Goal: Submit feedback/report problem

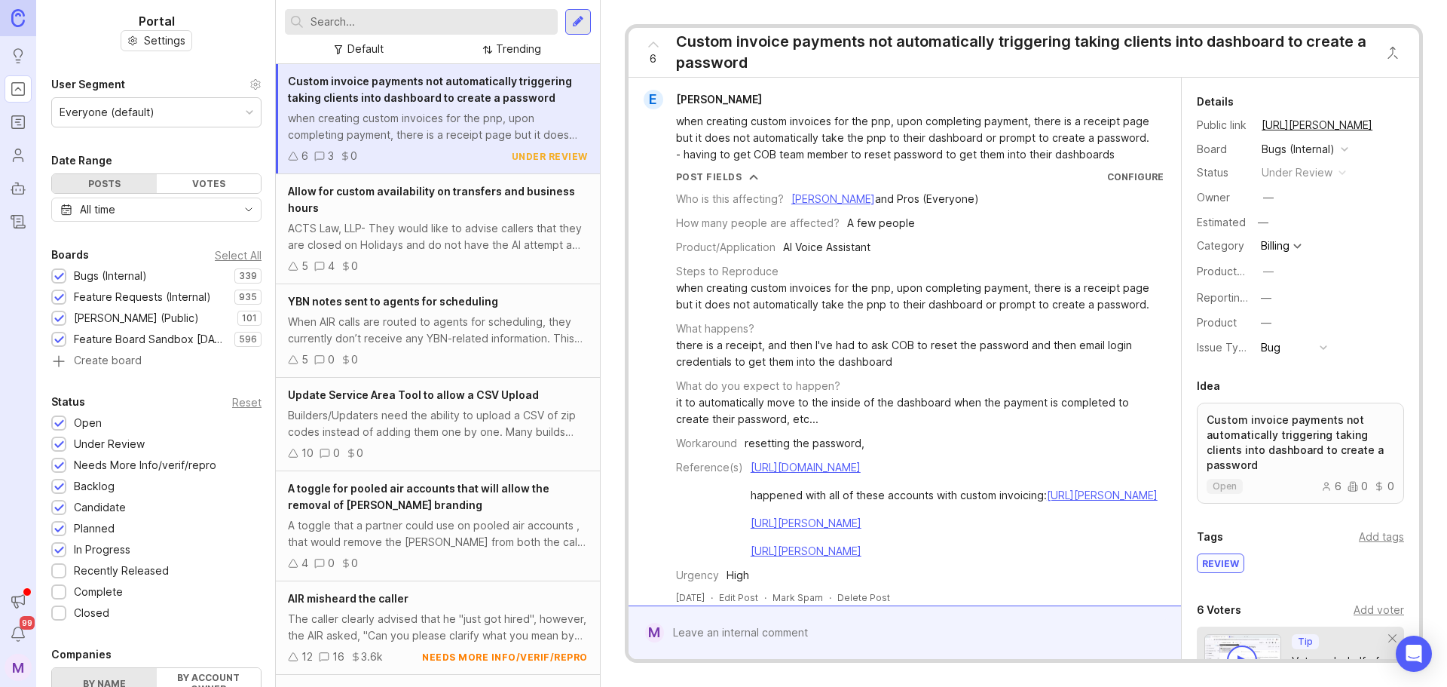
scroll to position [363, 0]
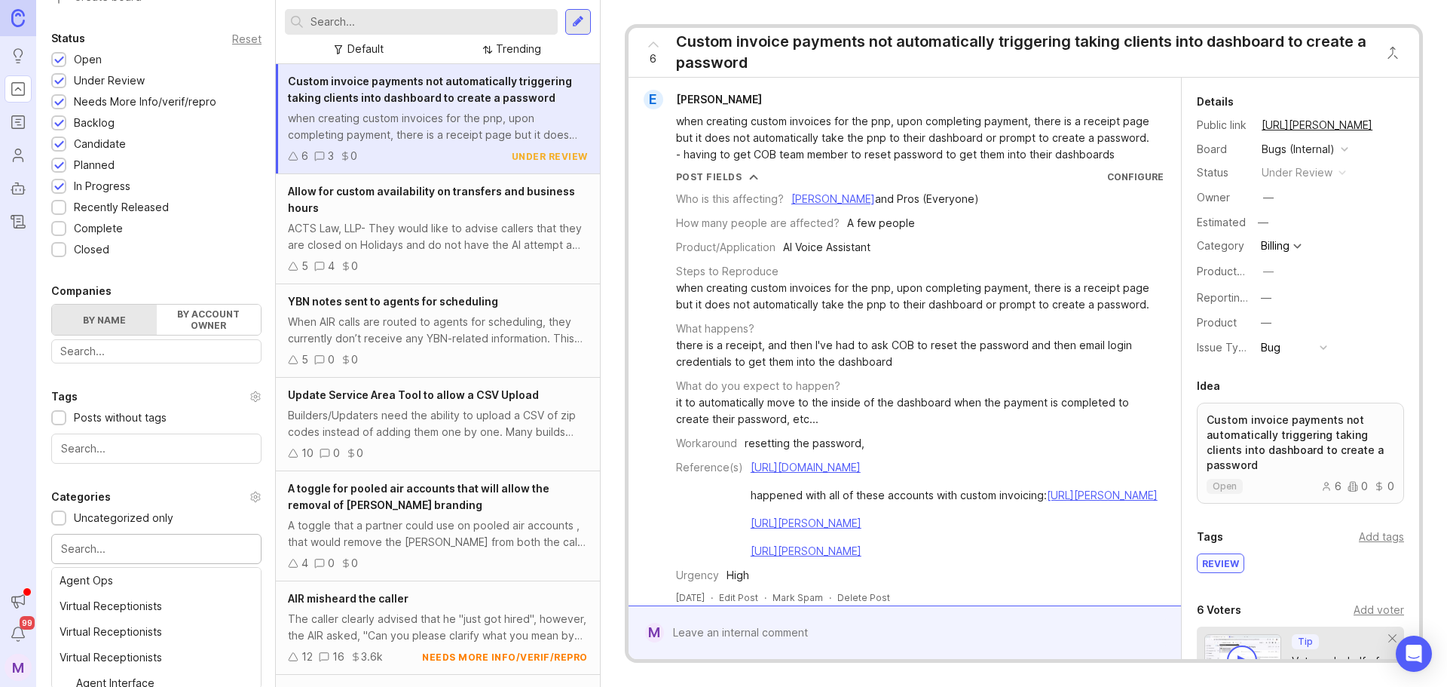
click at [70, 549] on input "text" at bounding box center [156, 548] width 191 height 17
click at [162, 554] on input "text" at bounding box center [156, 548] width 191 height 17
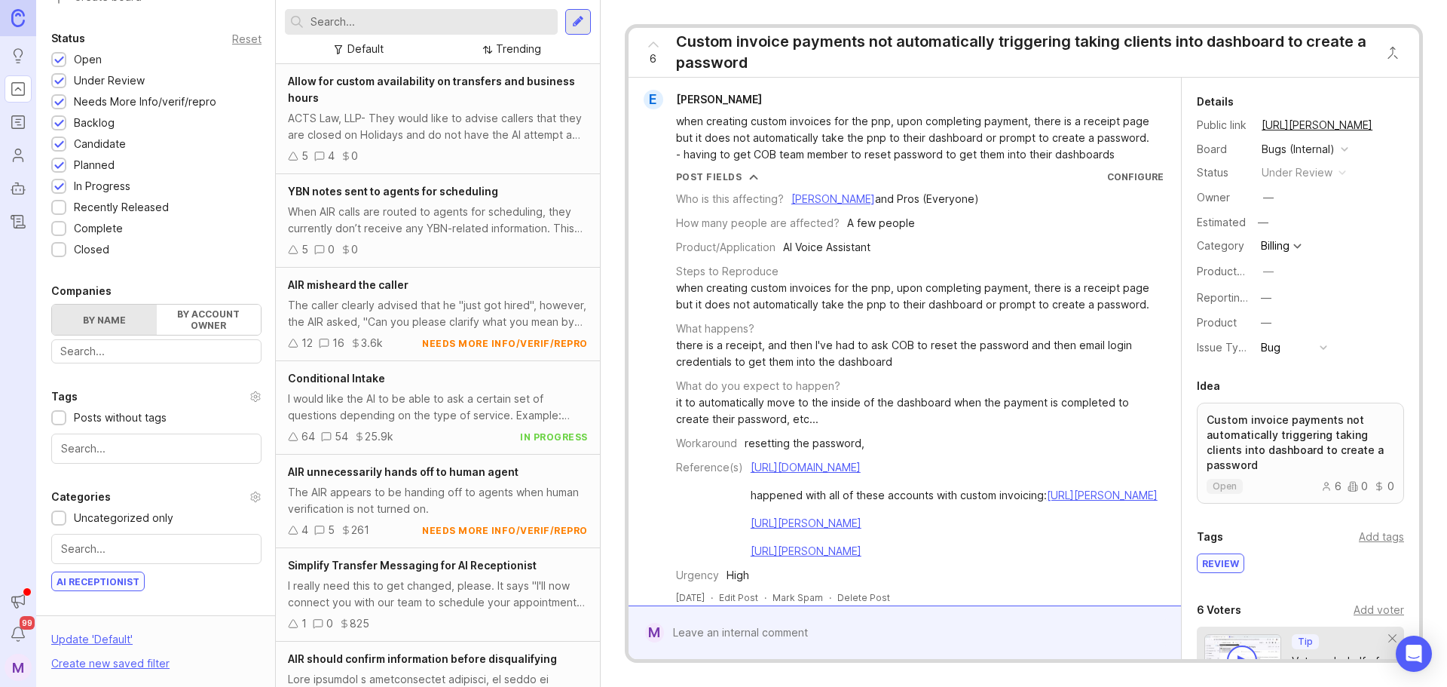
click at [456, 26] on input "text" at bounding box center [430, 22] width 241 height 17
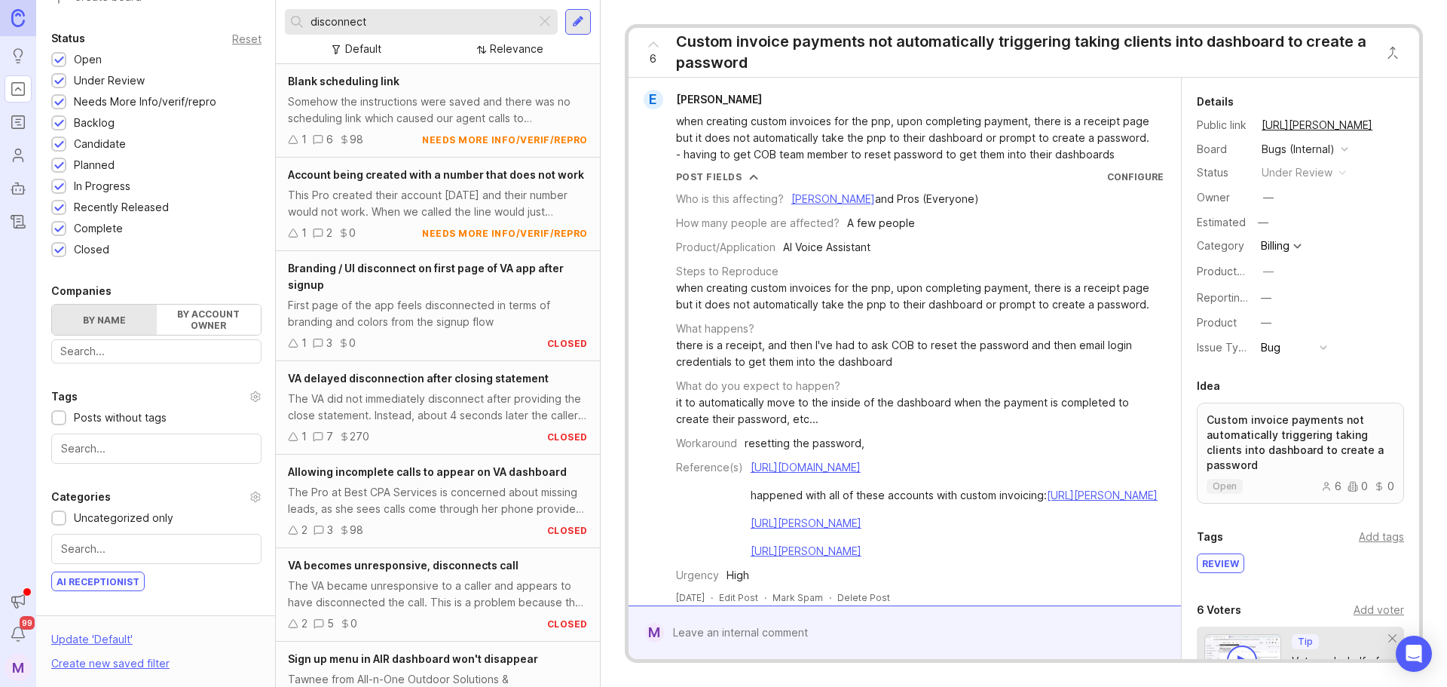
click at [456, 25] on input "disconnect" at bounding box center [419, 22] width 219 height 17
click at [470, 610] on div "The VA became unresponsive to a caller and appears to have disconnected the cal…" at bounding box center [438, 593] width 300 height 33
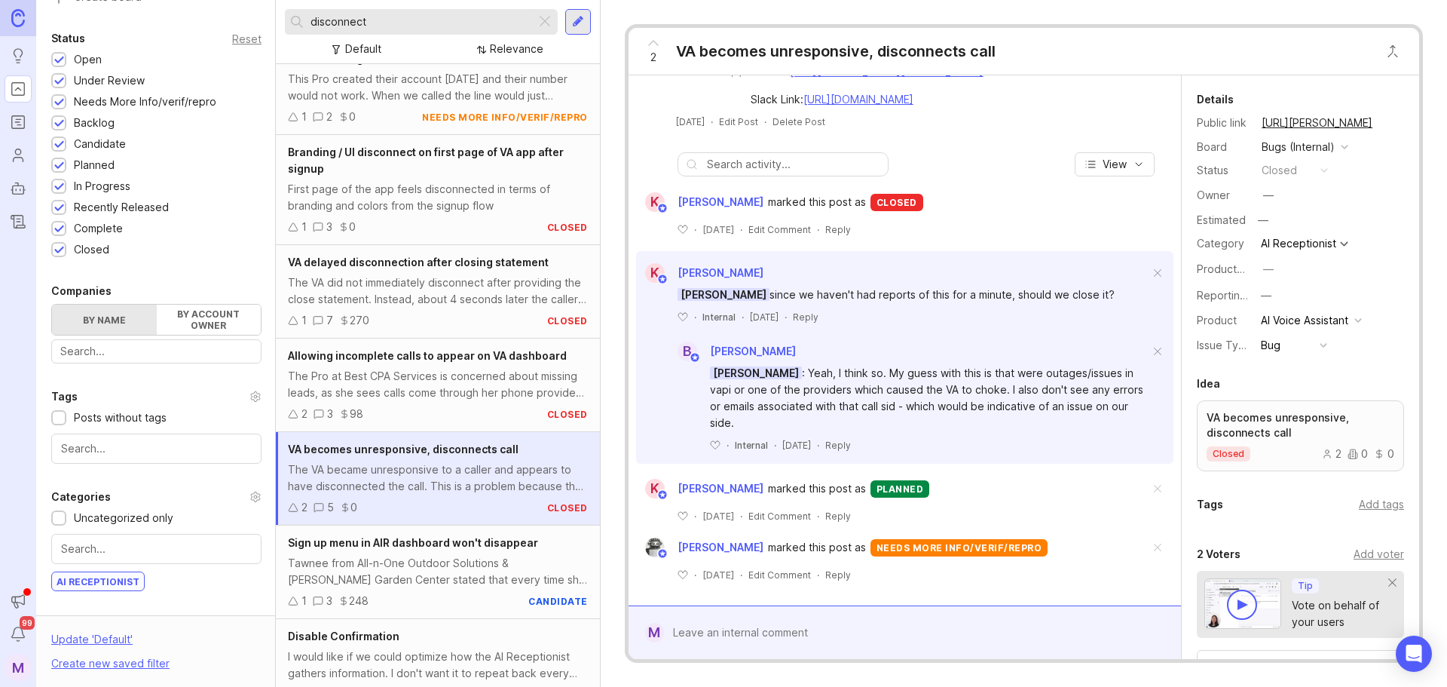
scroll to position [151, 0]
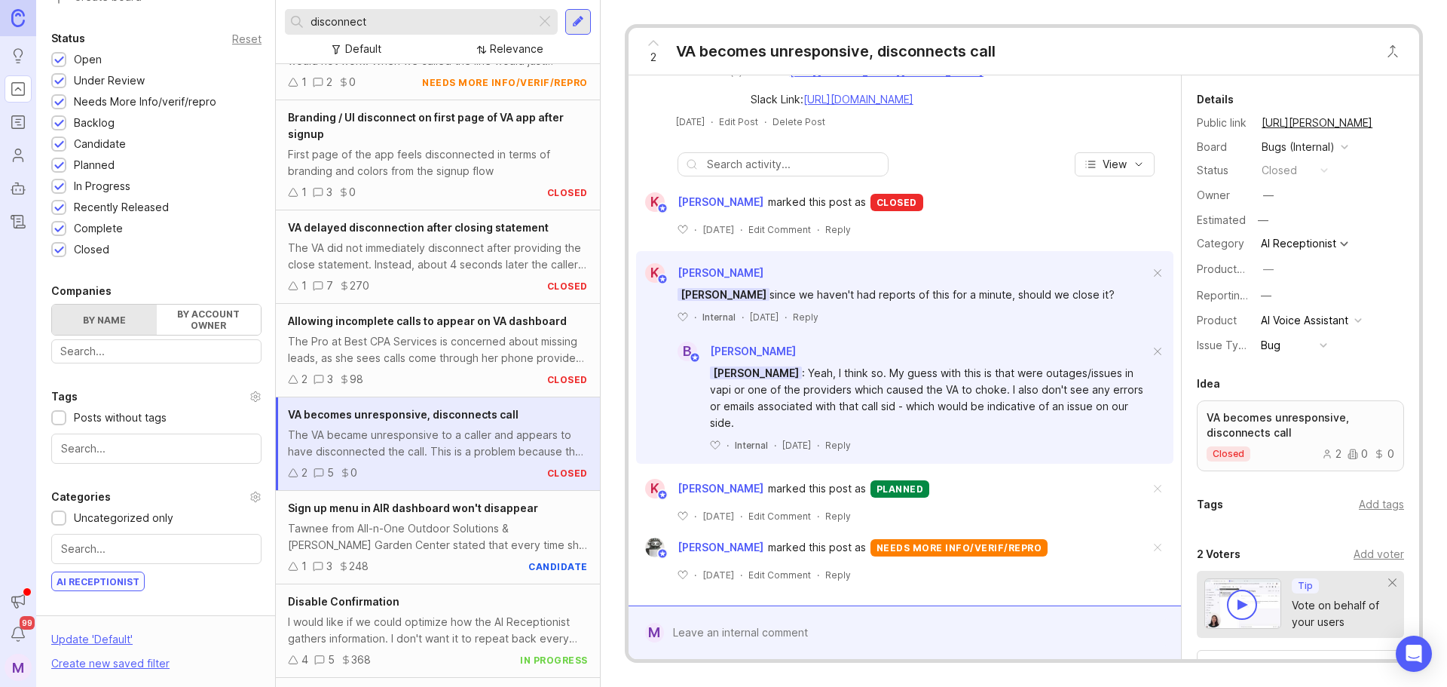
drag, startPoint x: 390, startPoint y: 25, endPoint x: 23, endPoint y: 11, distance: 367.3
click at [32, 14] on div "Ideas Portal Roadmaps Users Autopilot Changelog Announcements Notifications 99 …" at bounding box center [723, 343] width 1447 height 687
type input "pauses and disconnects"
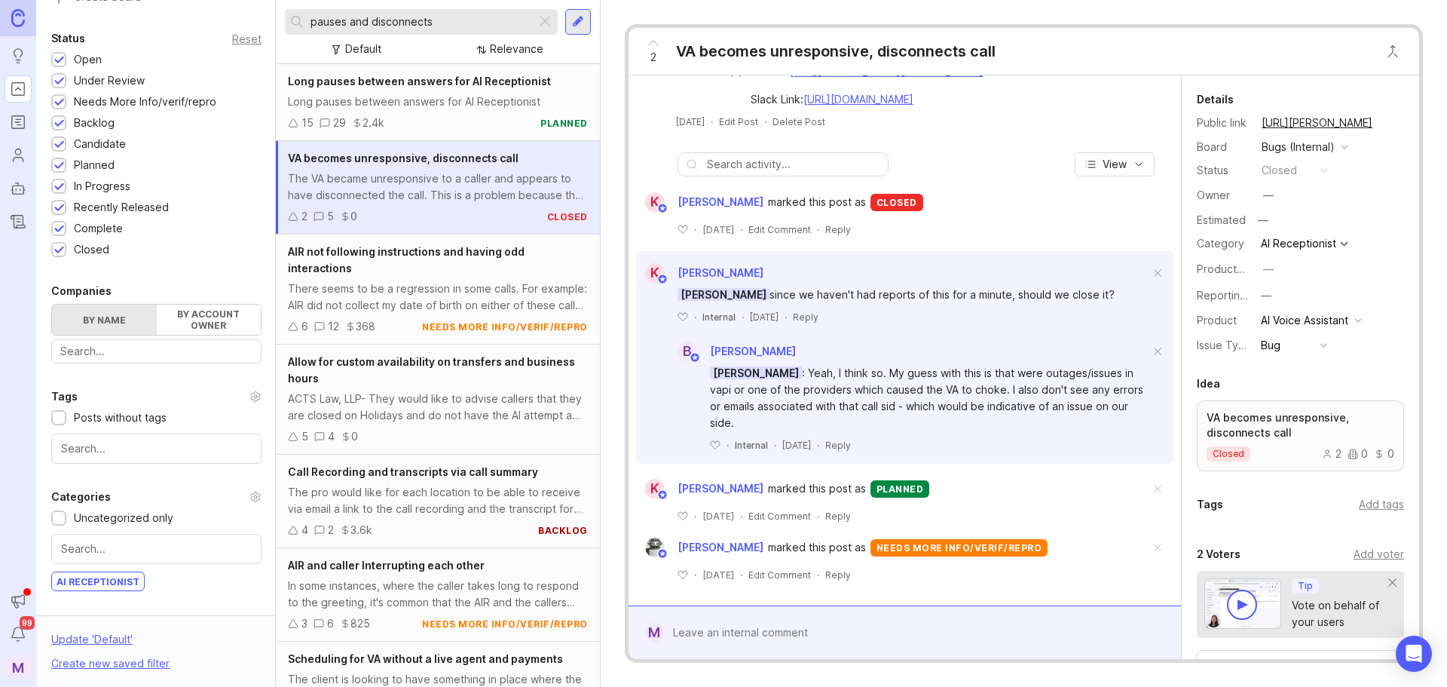
click at [450, 96] on div "Long pauses between answers for AI Receptionist" at bounding box center [438, 101] width 300 height 17
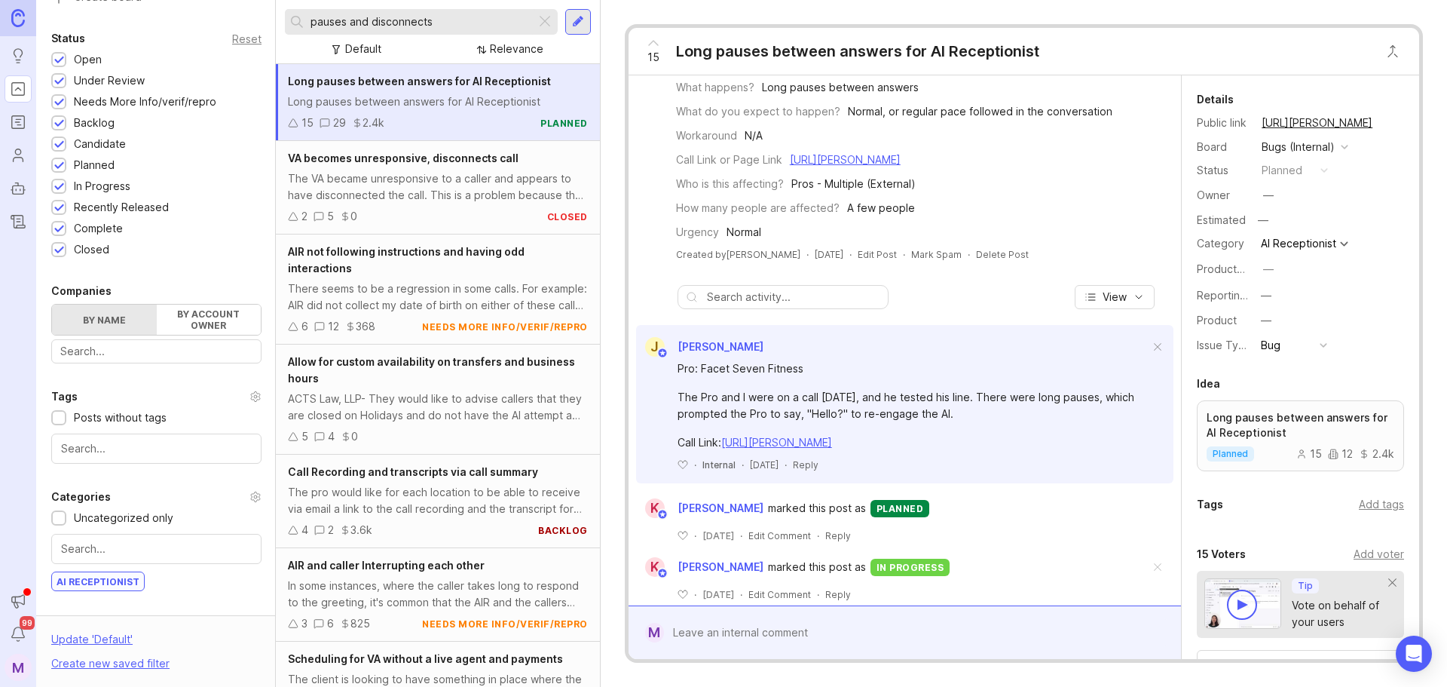
scroll to position [151, 0]
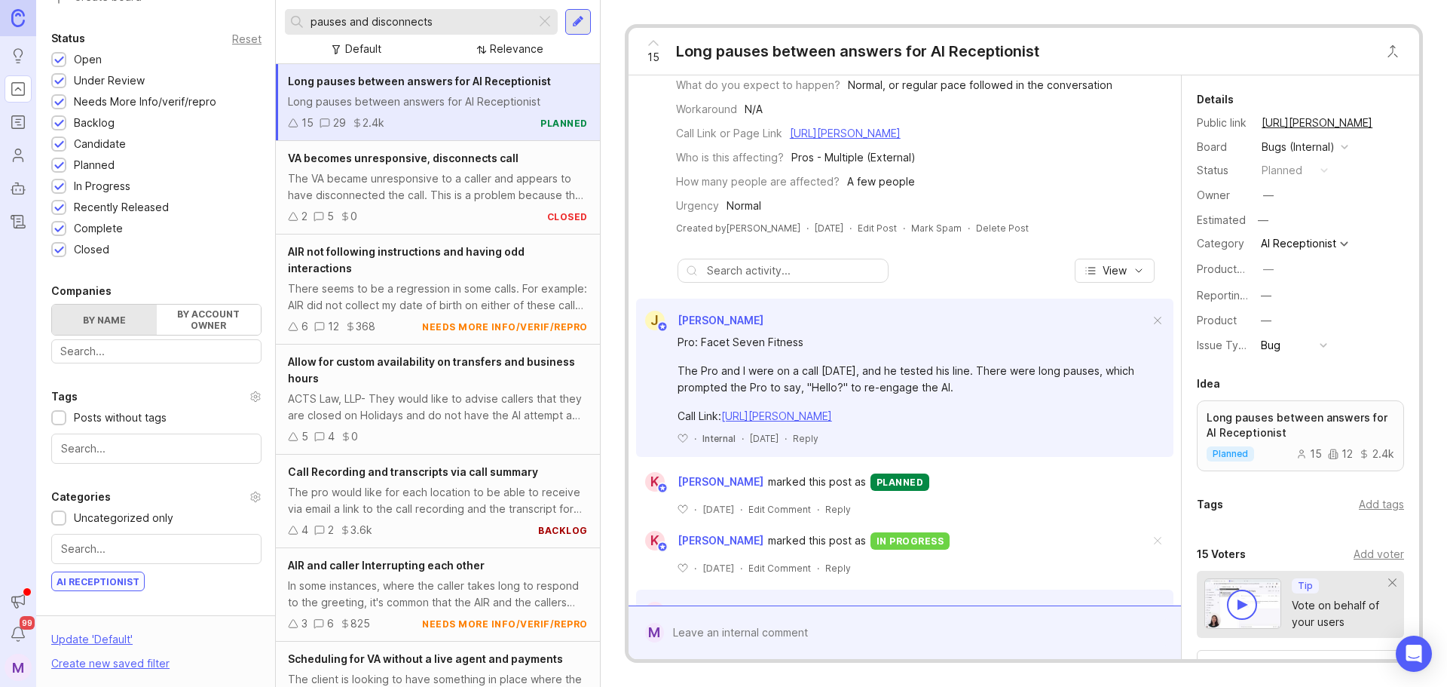
click at [708, 628] on div at bounding box center [915, 632] width 503 height 29
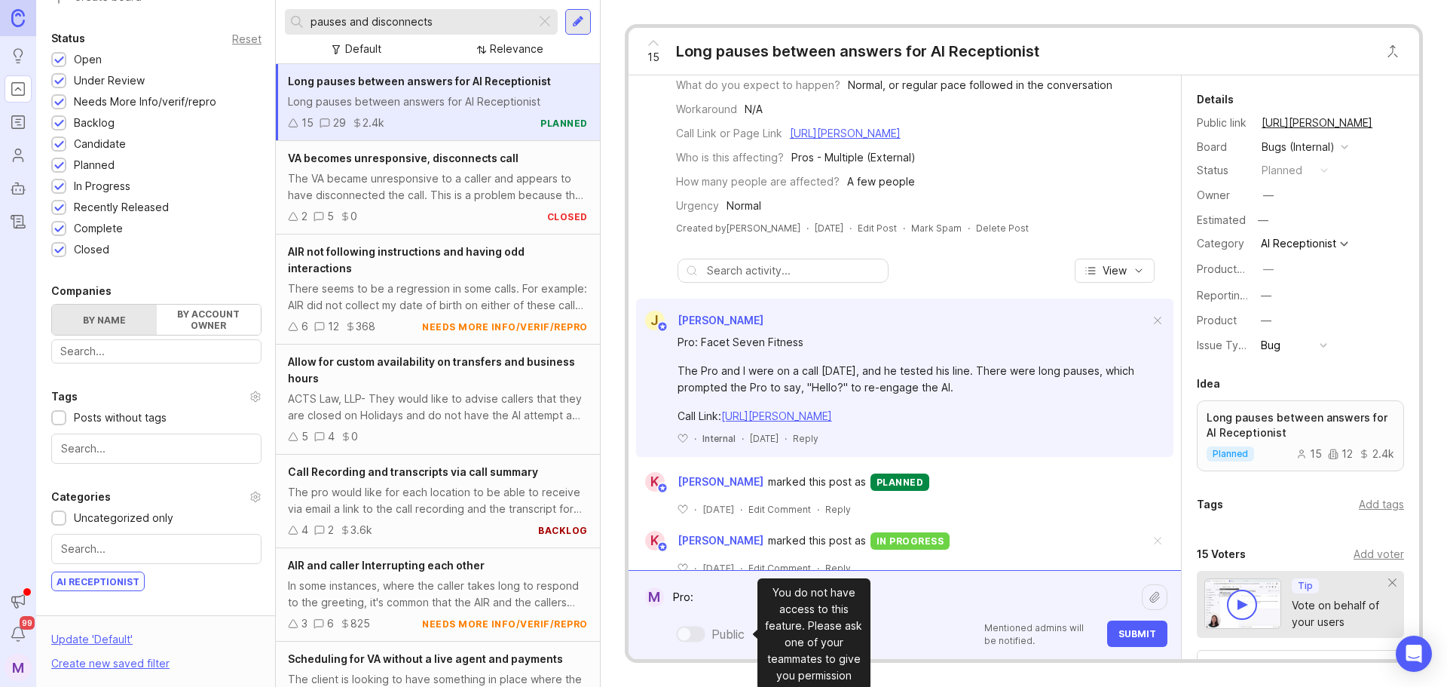
paste textarea "[PERSON_NAME], Criminal Defense Attorney"
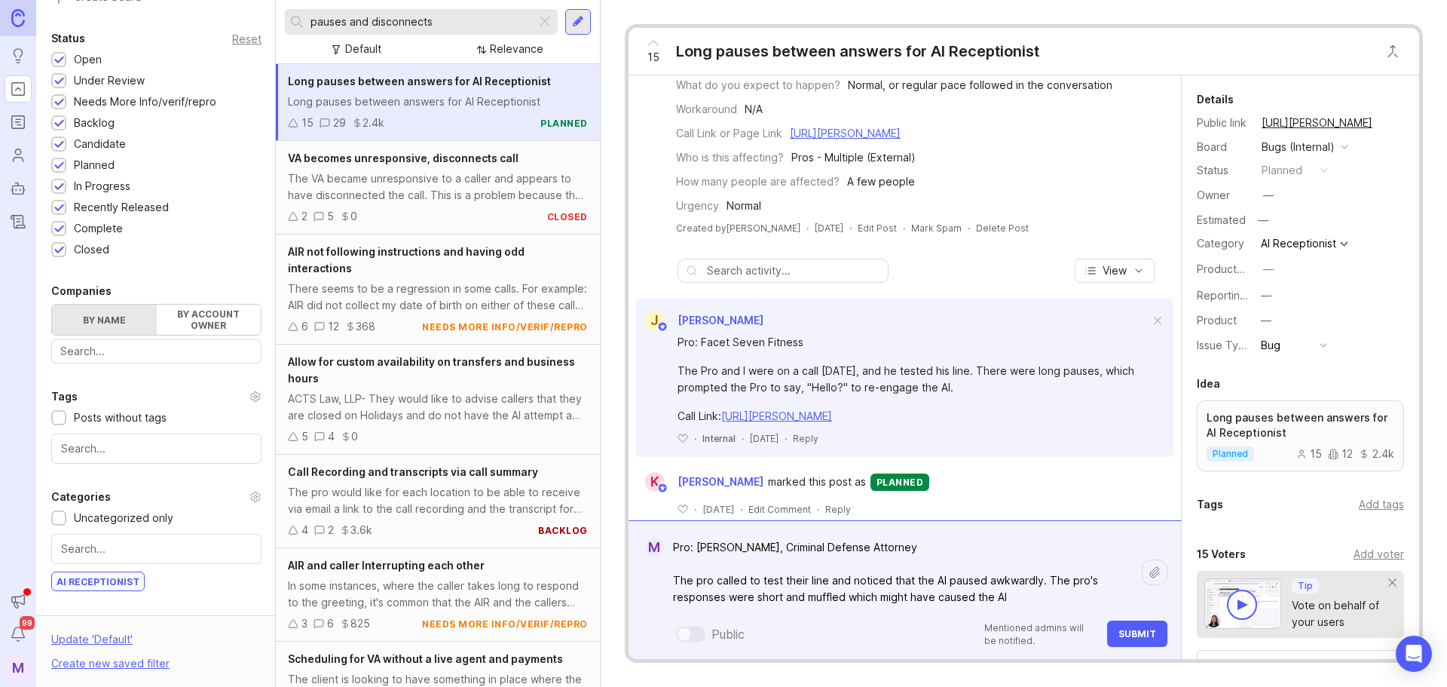
click at [829, 595] on textarea "Pro: [PERSON_NAME], Criminal Defense Attorney The pro called to test their line…" at bounding box center [903, 572] width 478 height 78
click at [0, 0] on lt-span "muffled ," at bounding box center [0, 0] width 0 height 0
click at [1083, 595] on textarea "Pro: [PERSON_NAME], Criminal Defense Attorney The pro called to test their line…" at bounding box center [903, 572] width 478 height 78
click at [873, 594] on textarea "Pro: [PERSON_NAME], Criminal Defense Attorney The pro called to test their line…" at bounding box center [903, 572] width 478 height 78
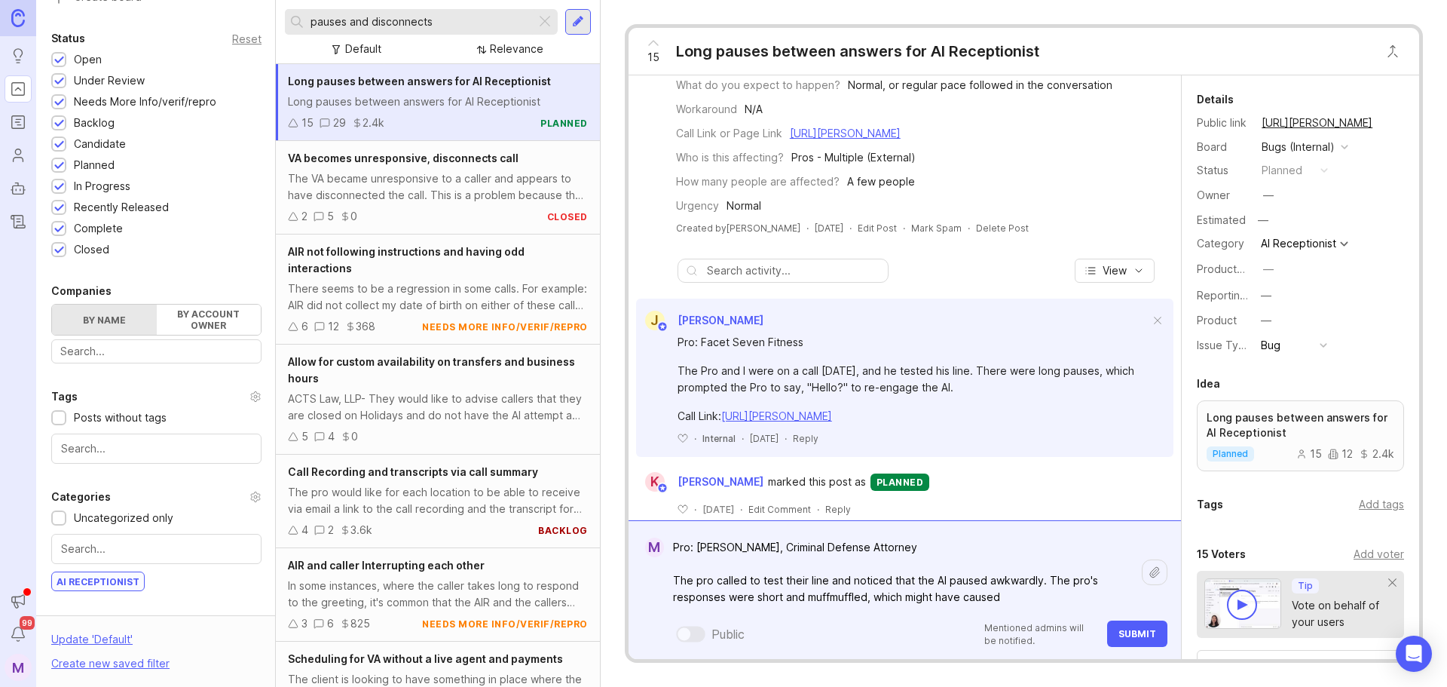
click at [1008, 593] on textarea "Pro: [PERSON_NAME], Criminal Defense Attorney The pro called to test their line…" at bounding box center [903, 572] width 478 height 78
click at [1038, 578] on textarea "Pro: [PERSON_NAME], Criminal Defense Attorney The pro called to test their line…" at bounding box center [903, 572] width 478 height 78
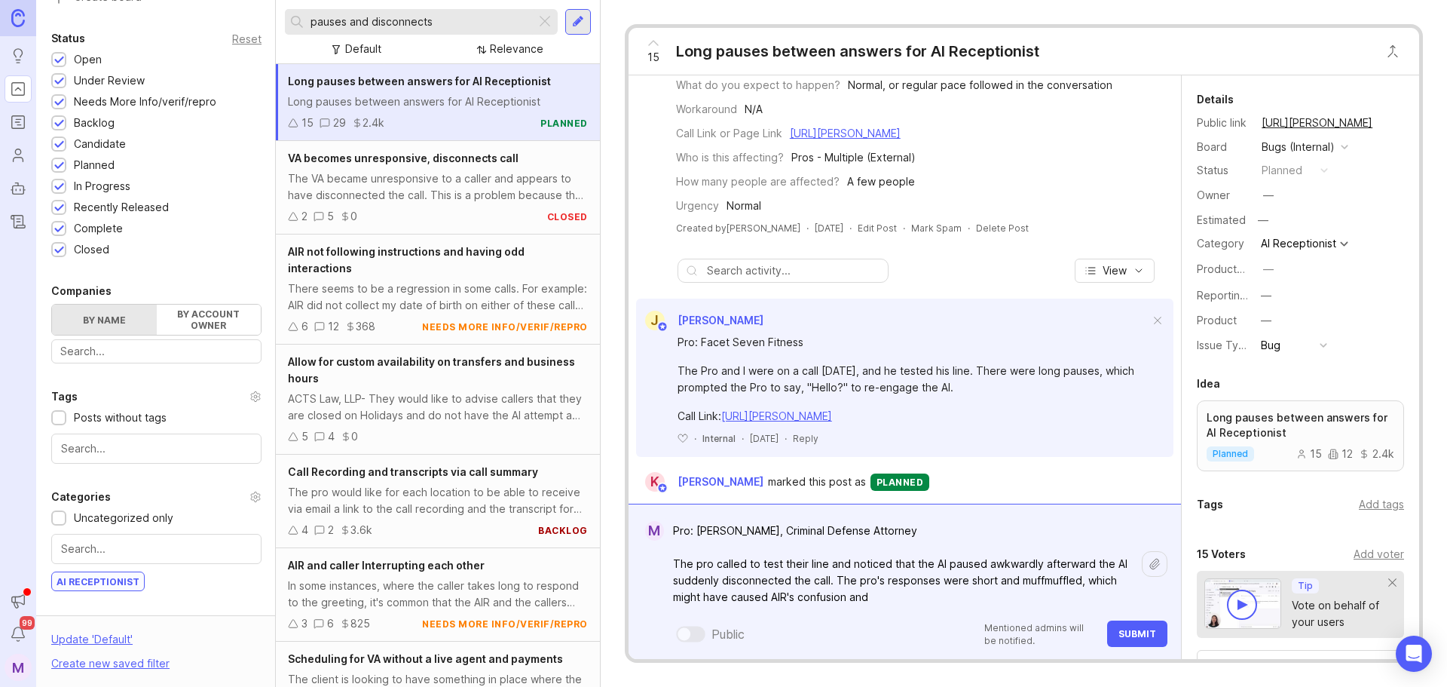
click at [1023, 562] on textarea "Pro: [PERSON_NAME], Criminal Defense Attorney The pro called to test their line…" at bounding box center [903, 563] width 478 height 95
click at [0, 0] on lt-span "awkwardly ," at bounding box center [0, 0] width 0 height 0
click at [713, 595] on textarea "Pro: [PERSON_NAME], Criminal Defense Attorney The pro called to test their line…" at bounding box center [903, 563] width 478 height 95
click at [0, 0] on lt-em "muff muffled" at bounding box center [0, 0] width 0 height 0
click at [1028, 598] on textarea "Pro: [PERSON_NAME], Criminal Defense Attorney The pro called to test their line…" at bounding box center [903, 563] width 478 height 95
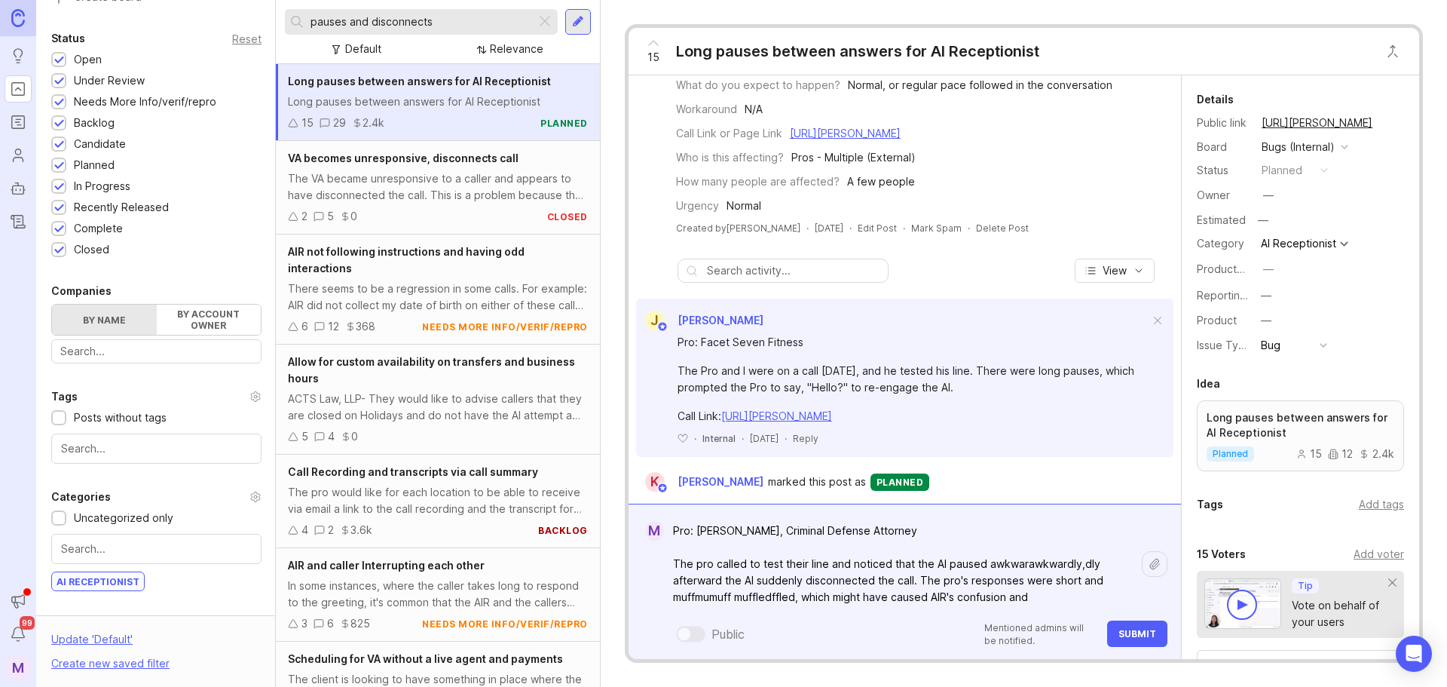
click at [714, 575] on textarea "Pro: [PERSON_NAME], Criminal Defense Attorney The pro called to test their line…" at bounding box center [903, 563] width 478 height 95
click at [997, 559] on textarea "Pro: [PERSON_NAME], Criminal Defense Attorney The pro called to test their line…" at bounding box center [903, 563] width 478 height 95
drag, startPoint x: 1074, startPoint y: 564, endPoint x: 1017, endPoint y: 565, distance: 56.5
click at [1017, 565] on textarea "Pro: [PERSON_NAME], Criminal Defense Attorney The pro called to test their line…" at bounding box center [903, 563] width 478 height 95
click at [993, 570] on textarea "Pro: [PERSON_NAME], Criminal Defense Attorney The pro called to test their line…" at bounding box center [903, 563] width 478 height 95
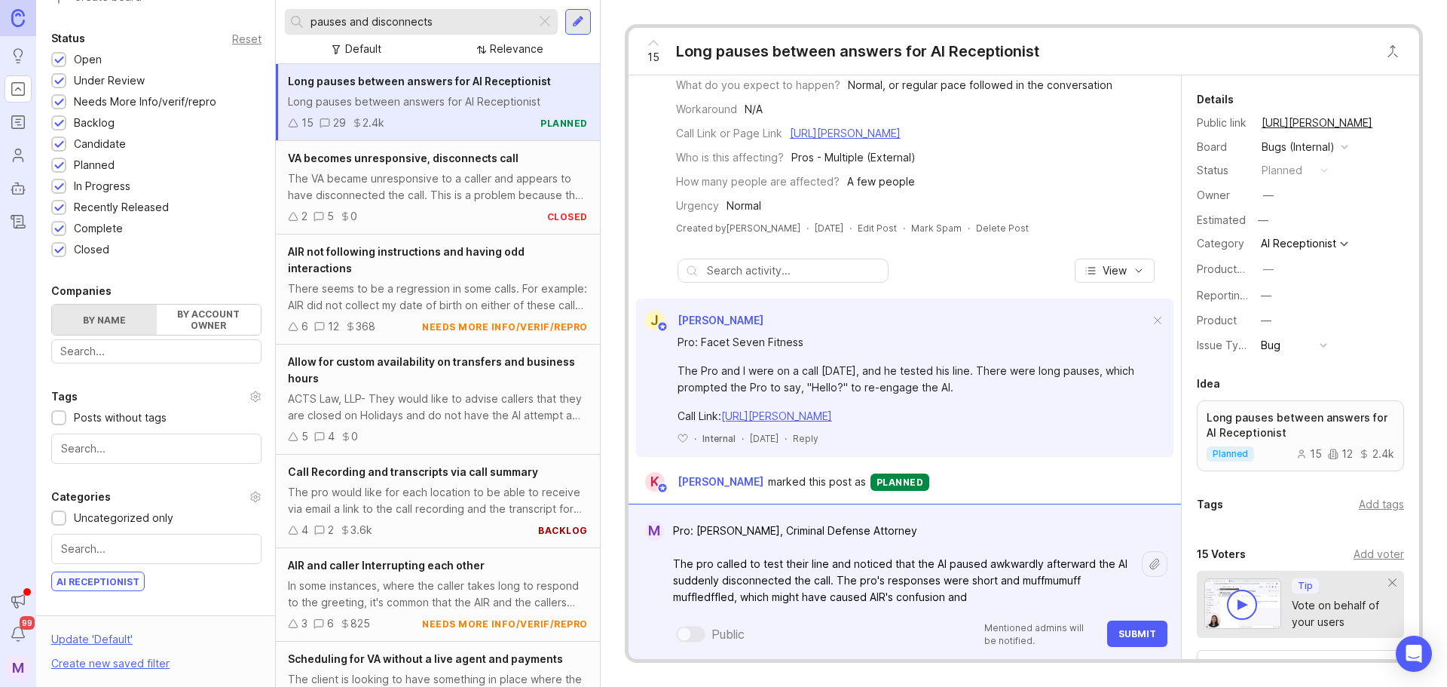
click at [0, 0] on lt-span "awkwardly ," at bounding box center [0, 0] width 0 height 0
click at [990, 561] on textarea "Pro: [PERSON_NAME], Criminal Defense Attorney The pro called to test their line…" at bounding box center [903, 563] width 478 height 95
drag, startPoint x: 1112, startPoint y: 564, endPoint x: 1051, endPoint y: 559, distance: 61.2
click at [1051, 559] on textarea "Pro: [PERSON_NAME], Criminal Defense Attorney The pro called to test their line…" at bounding box center [903, 563] width 478 height 95
drag, startPoint x: 733, startPoint y: 598, endPoint x: 1019, endPoint y: 586, distance: 285.9
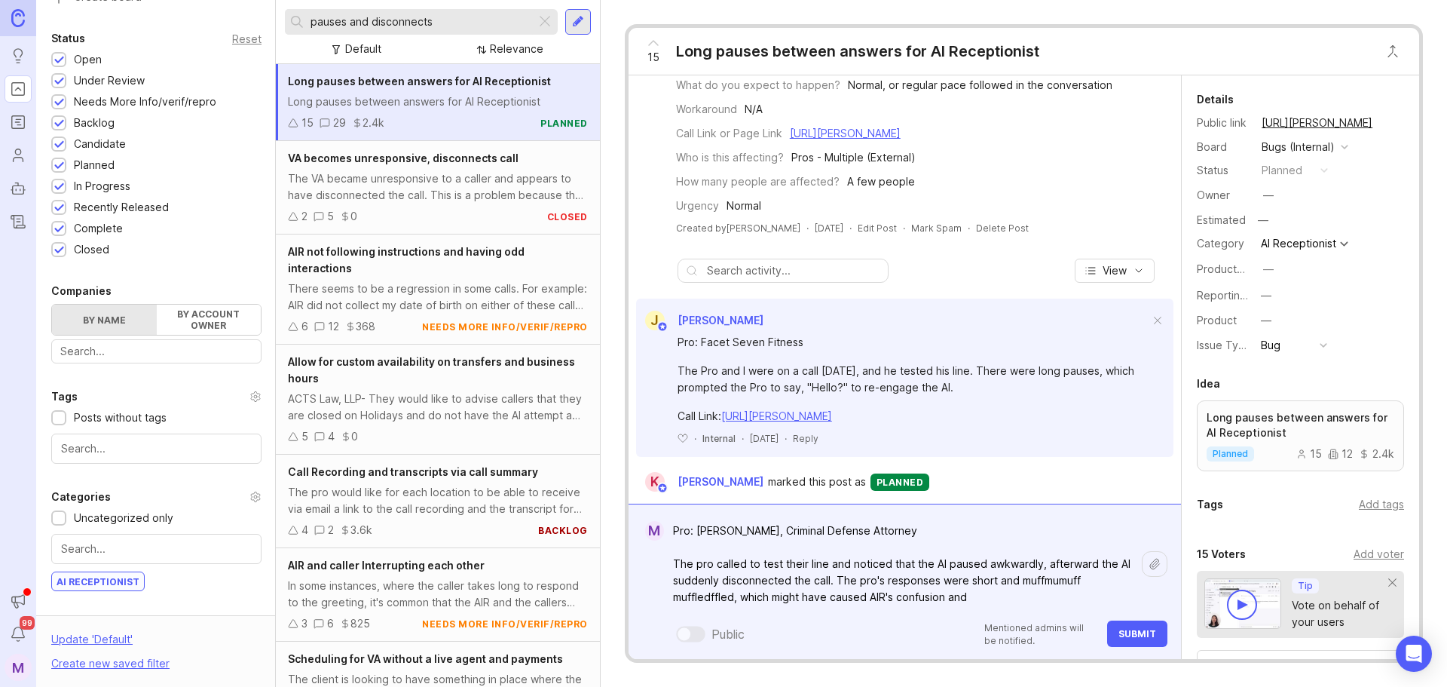
click at [1019, 586] on textarea "Pro: [PERSON_NAME], Criminal Defense Attorney The pro called to test their line…" at bounding box center [903, 563] width 478 height 95
click at [852, 595] on textarea "Pro: [PERSON_NAME], Criminal Defense Attorney The pro called to test their line…" at bounding box center [903, 563] width 478 height 95
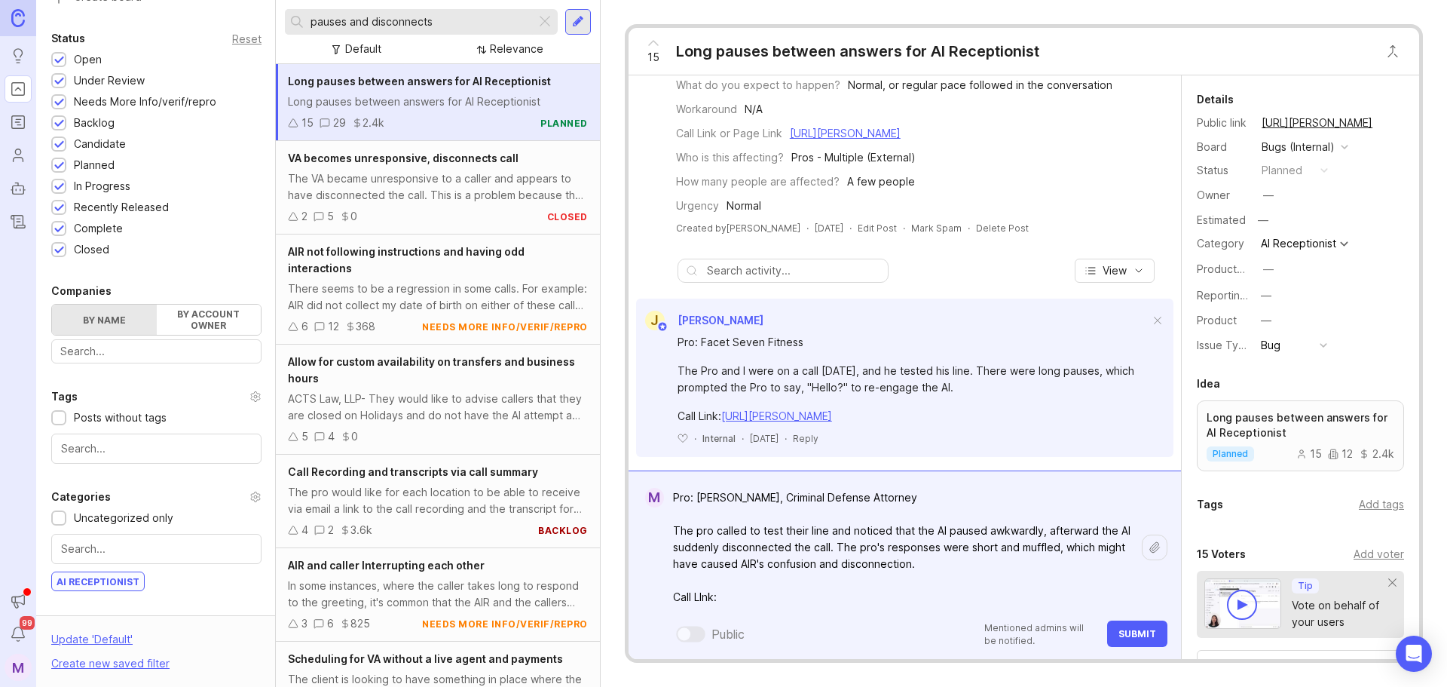
paste textarea "[URL][PERSON_NAME]"
click at [706, 598] on textarea "Pro: [PERSON_NAME], Criminal Defense Attorney The pro called to test their line…" at bounding box center [903, 547] width 478 height 128
type textarea "Pro: [PERSON_NAME], Criminal Defense Attorney The pro called to test their line…"
click at [1124, 634] on span "Submit" at bounding box center [1137, 633] width 38 height 11
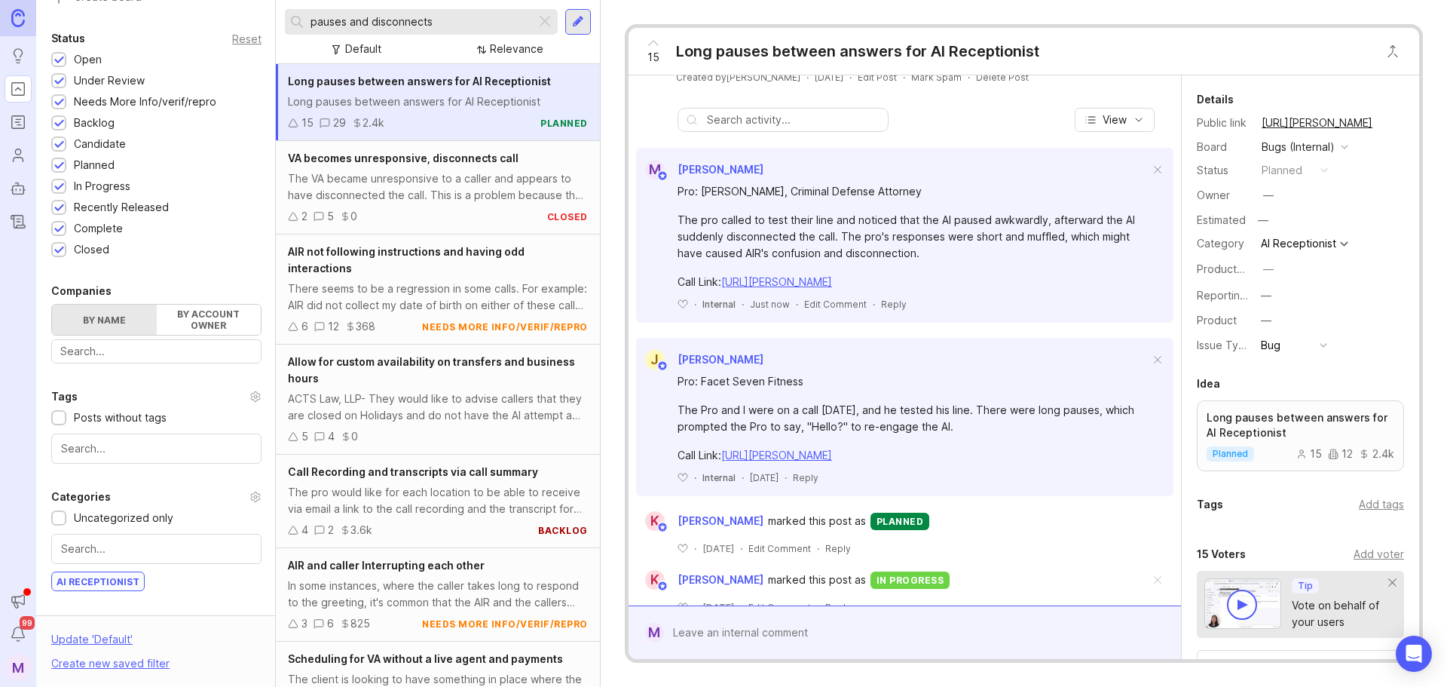
scroll to position [226, 0]
